Goal: Find specific page/section: Find specific page/section

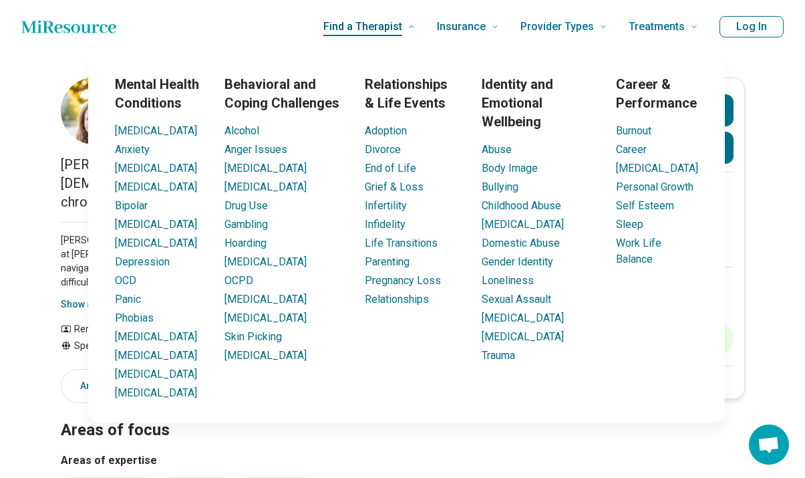
click at [336, 2] on link "Find a Therapist" at bounding box center [369, 26] width 92 height 53
